Goal: Task Accomplishment & Management: Manage account settings

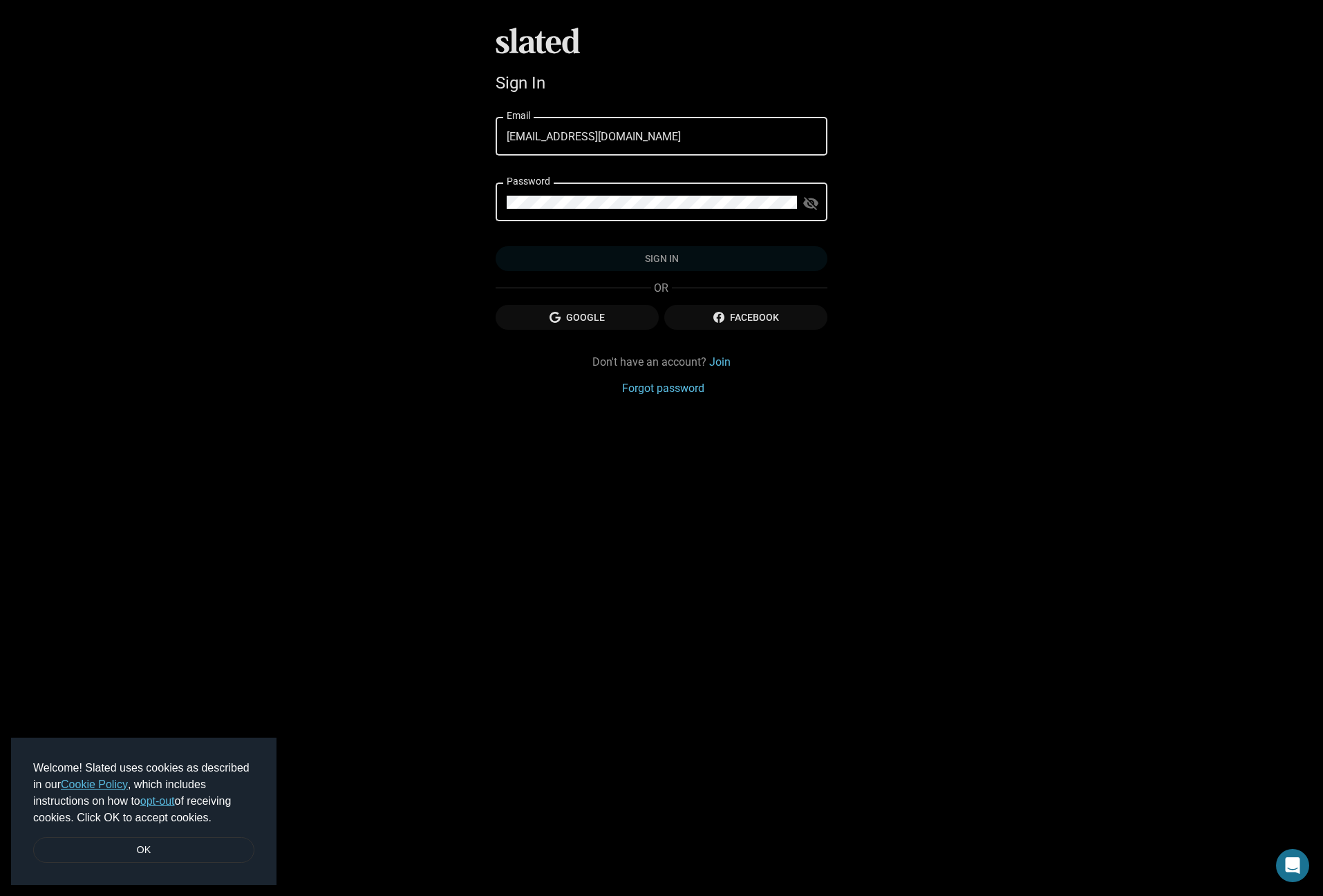
type input "[EMAIL_ADDRESS][DOMAIN_NAME]"
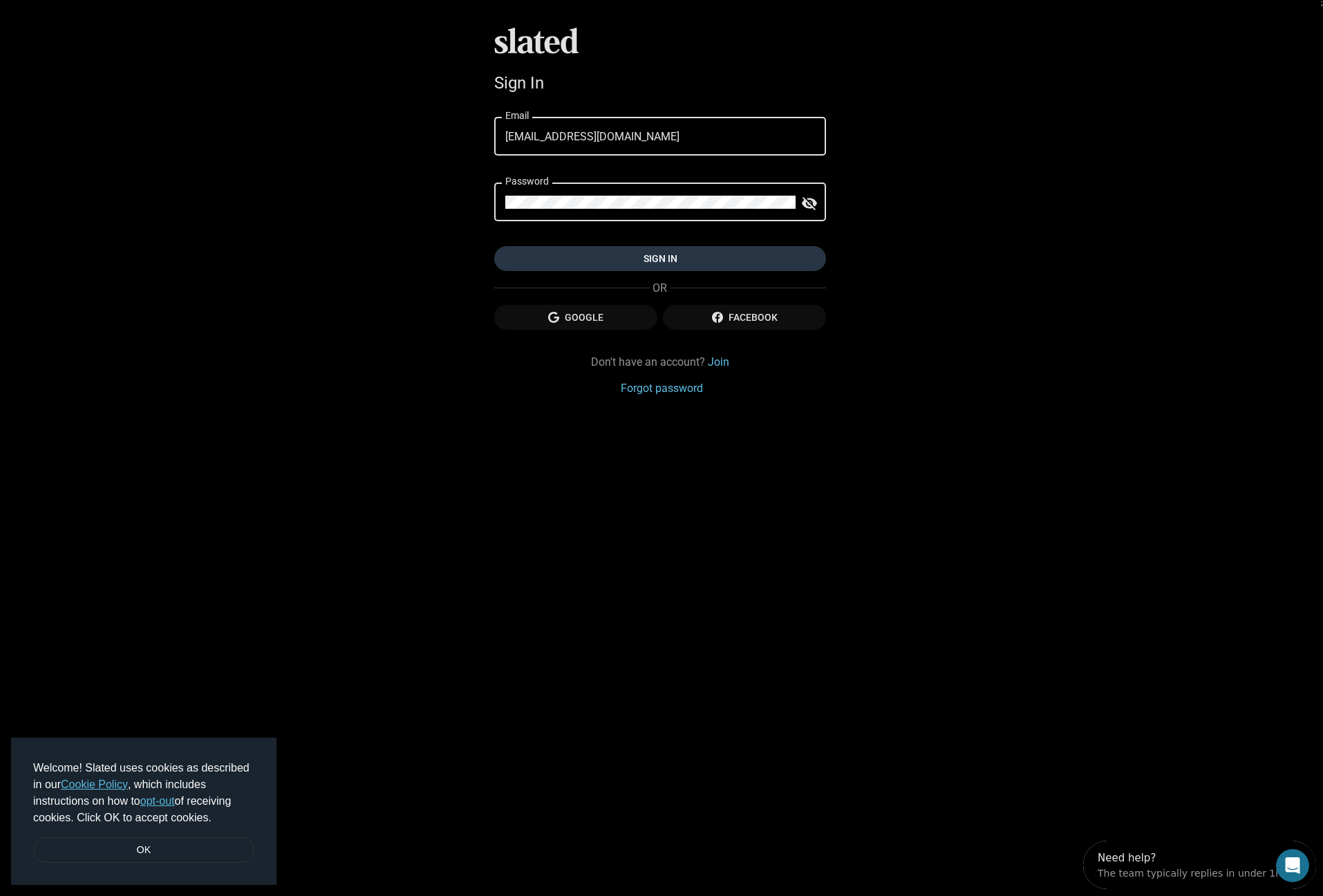
click at [692, 266] on span "Sign in" at bounding box center [660, 259] width 310 height 25
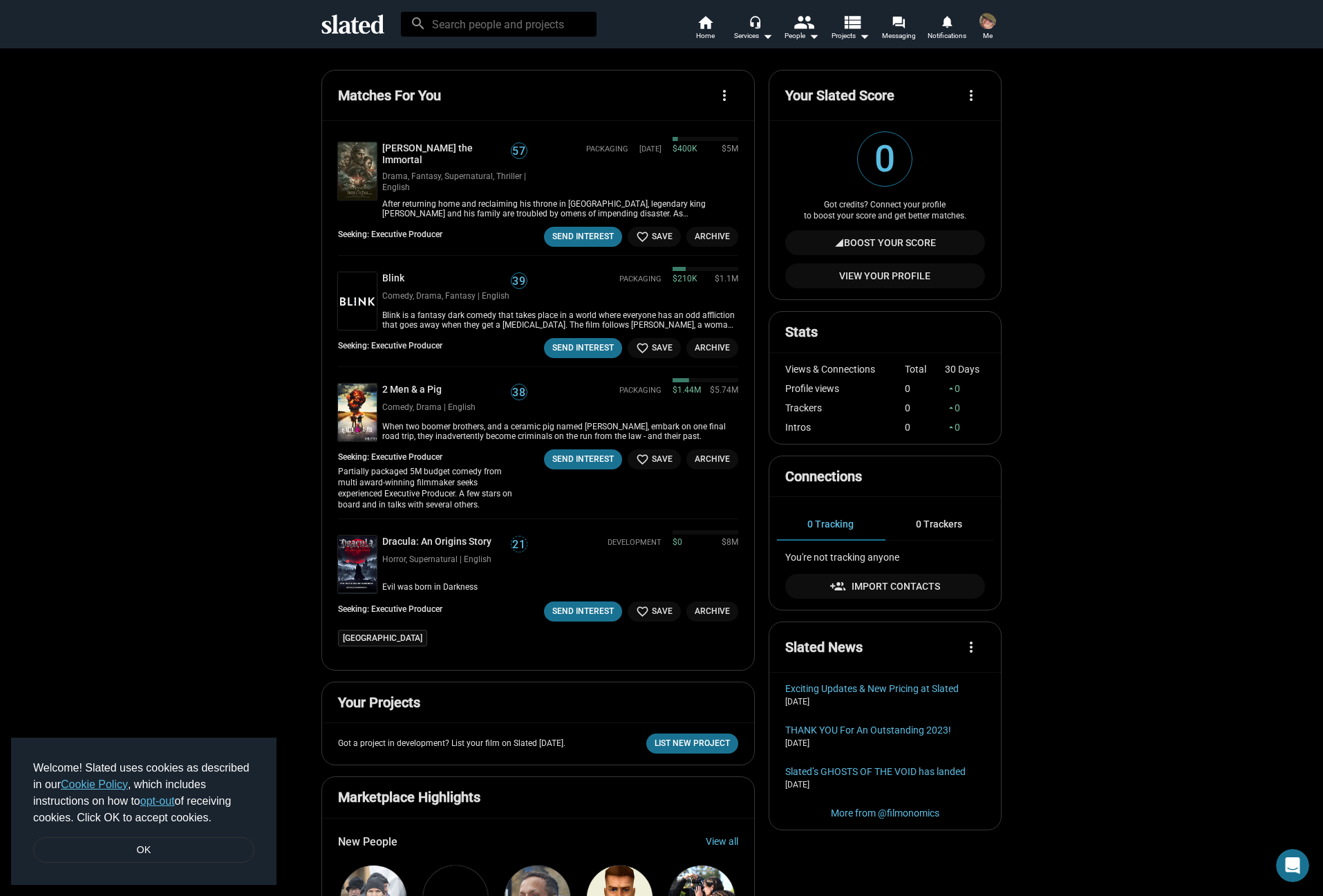
click at [1053, 239] on div "Matches For You more_vert [PERSON_NAME] the Immortal 57 Drama, Fantasy, Superna…" at bounding box center [661, 851] width 1323 height 1606
click at [987, 23] on img at bounding box center [988, 21] width 16 height 16
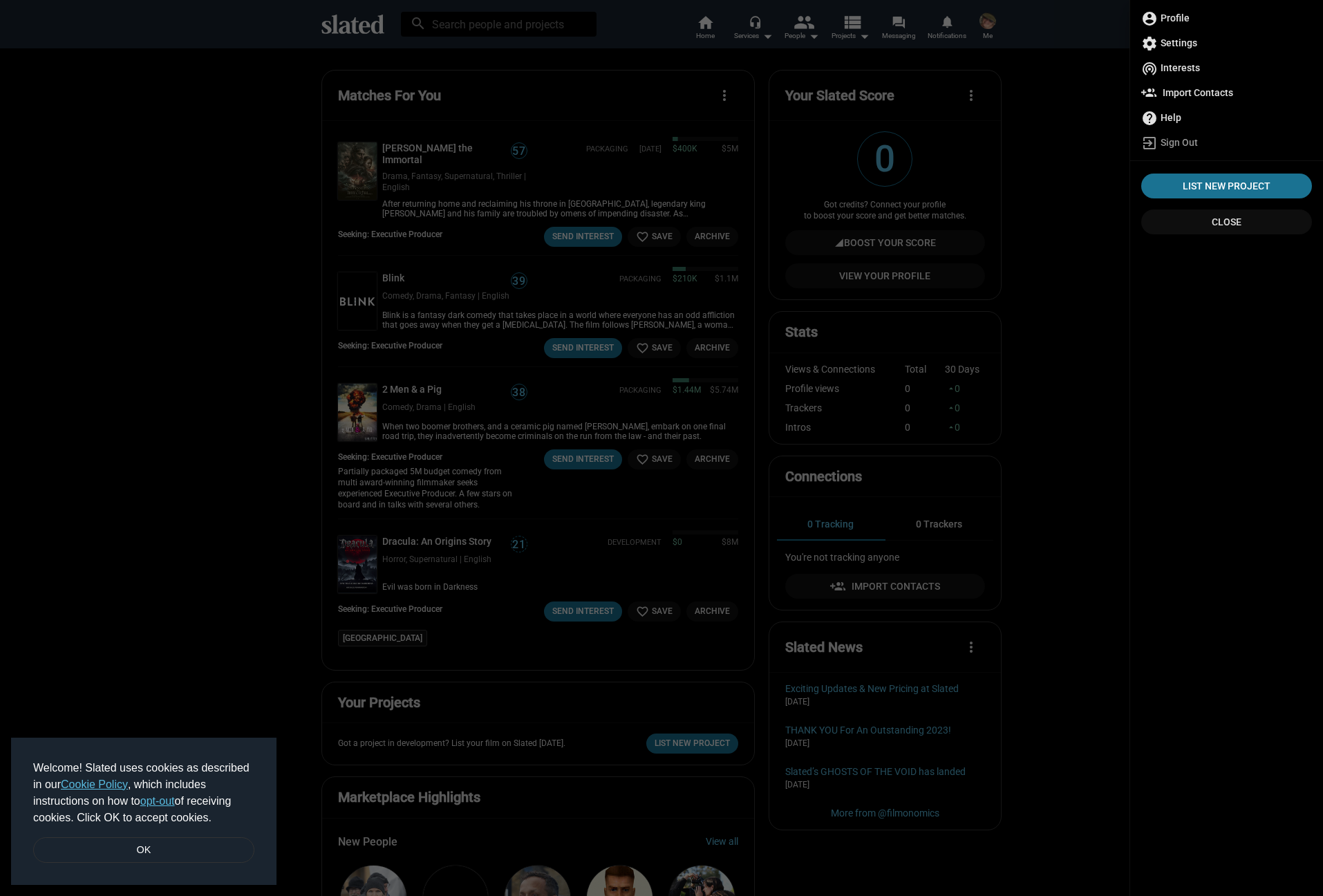
click at [1169, 24] on span "account_circle Profile" at bounding box center [1227, 18] width 171 height 25
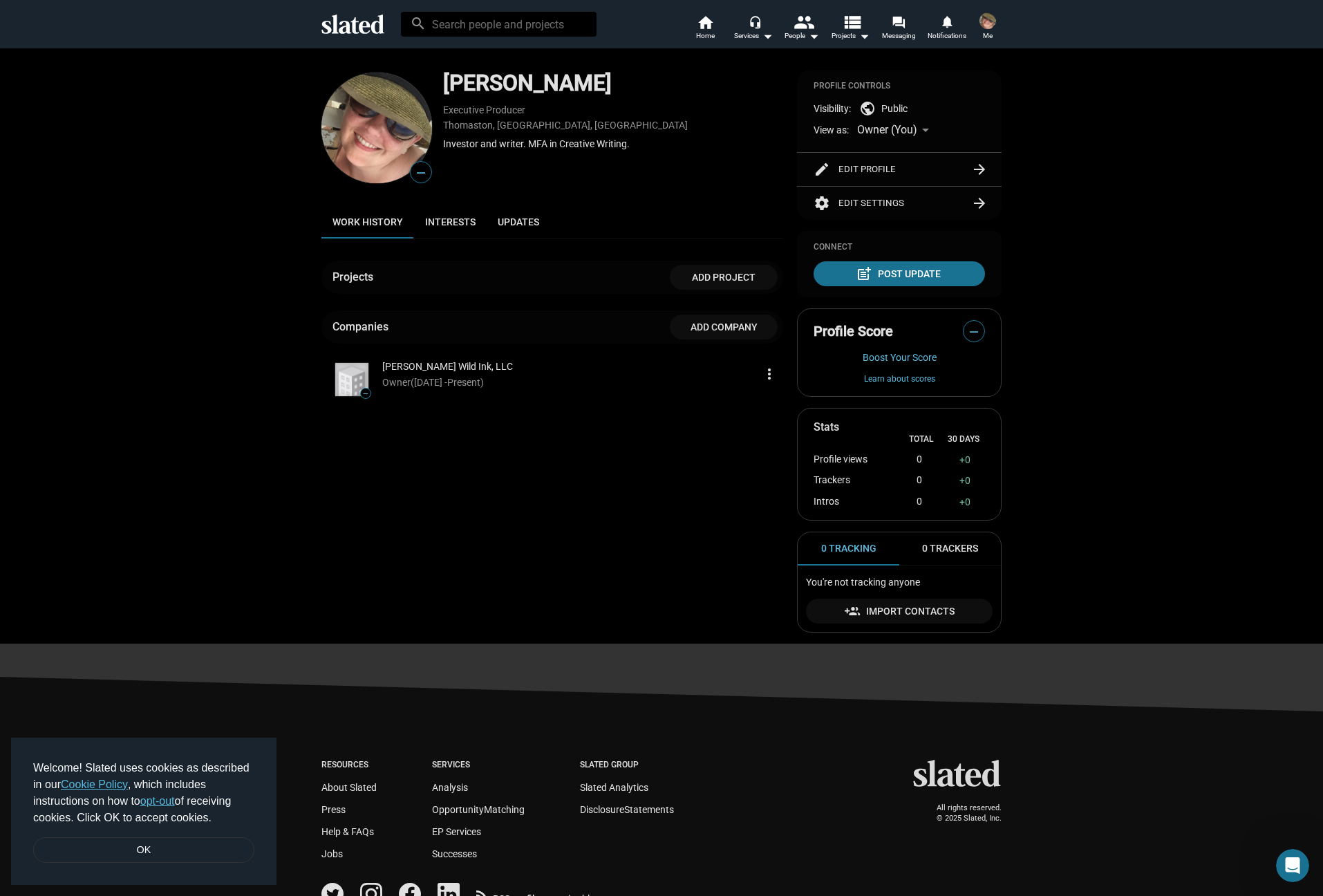
click at [1083, 276] on div "— [PERSON_NAME] Executive Producer [PERSON_NAME], [GEOGRAPHIC_DATA], [DEMOGRAPH…" at bounding box center [661, 362] width 1323 height 629
click at [1087, 220] on div "— [PERSON_NAME] Executive Producer [PERSON_NAME], [GEOGRAPHIC_DATA], [DEMOGRAPH…" at bounding box center [661, 362] width 1323 height 629
click at [992, 24] on img at bounding box center [988, 21] width 16 height 16
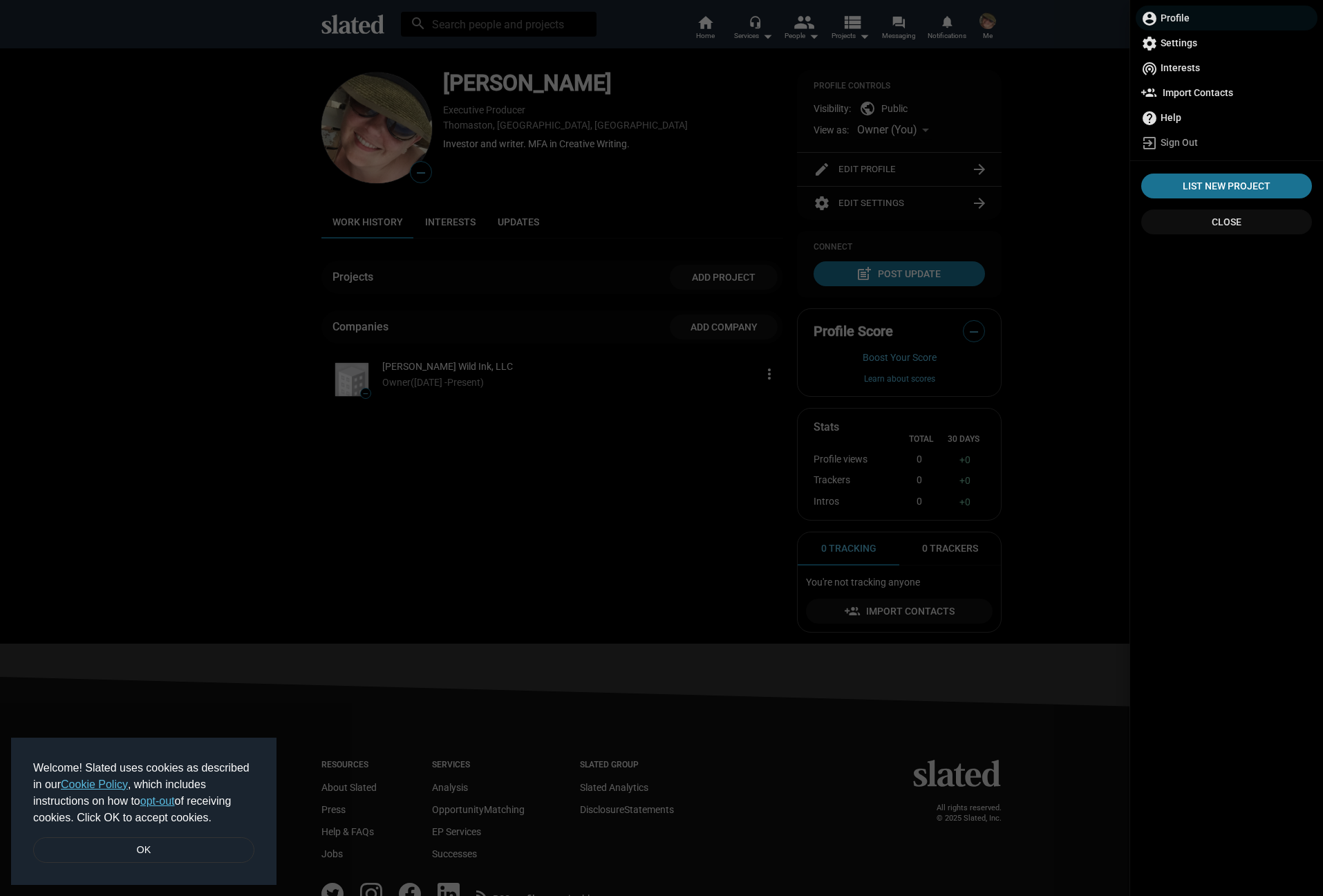
click at [1183, 69] on span "wifi_tethering Interests" at bounding box center [1227, 68] width 171 height 25
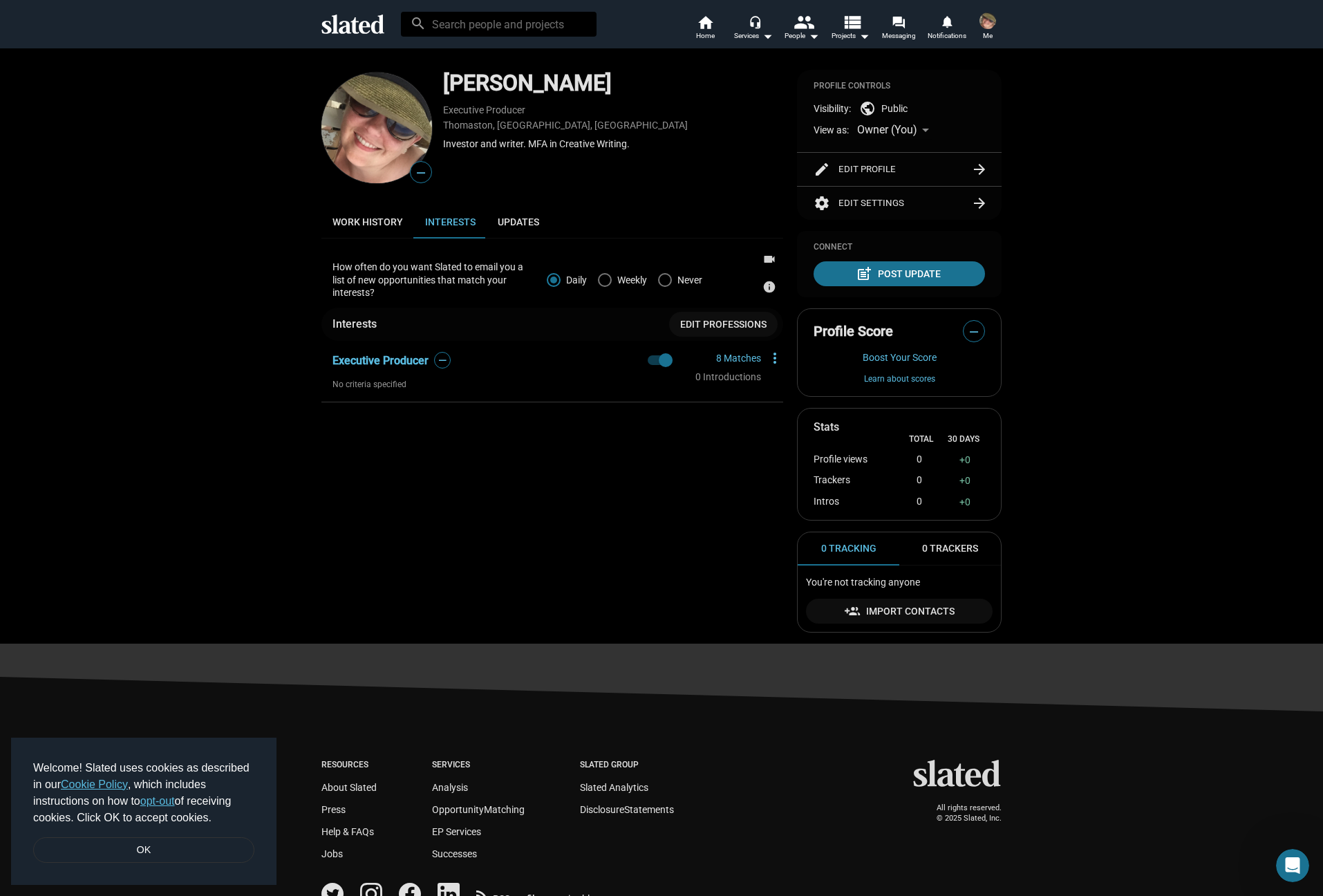
click at [1100, 264] on div "— [PERSON_NAME] Executive Producer [PERSON_NAME], [GEOGRAPHIC_DATA], [DEMOGRAPH…" at bounding box center [661, 362] width 1323 height 629
